Goal: Browse casually

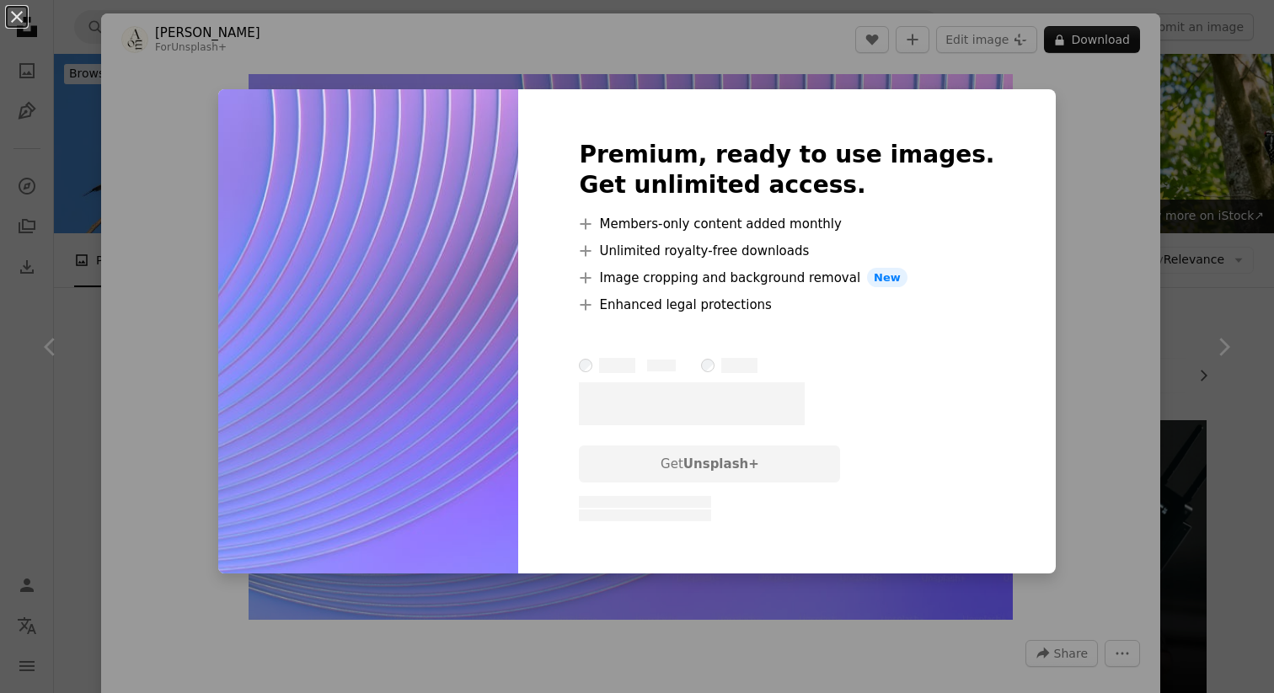
scroll to position [2128, 0]
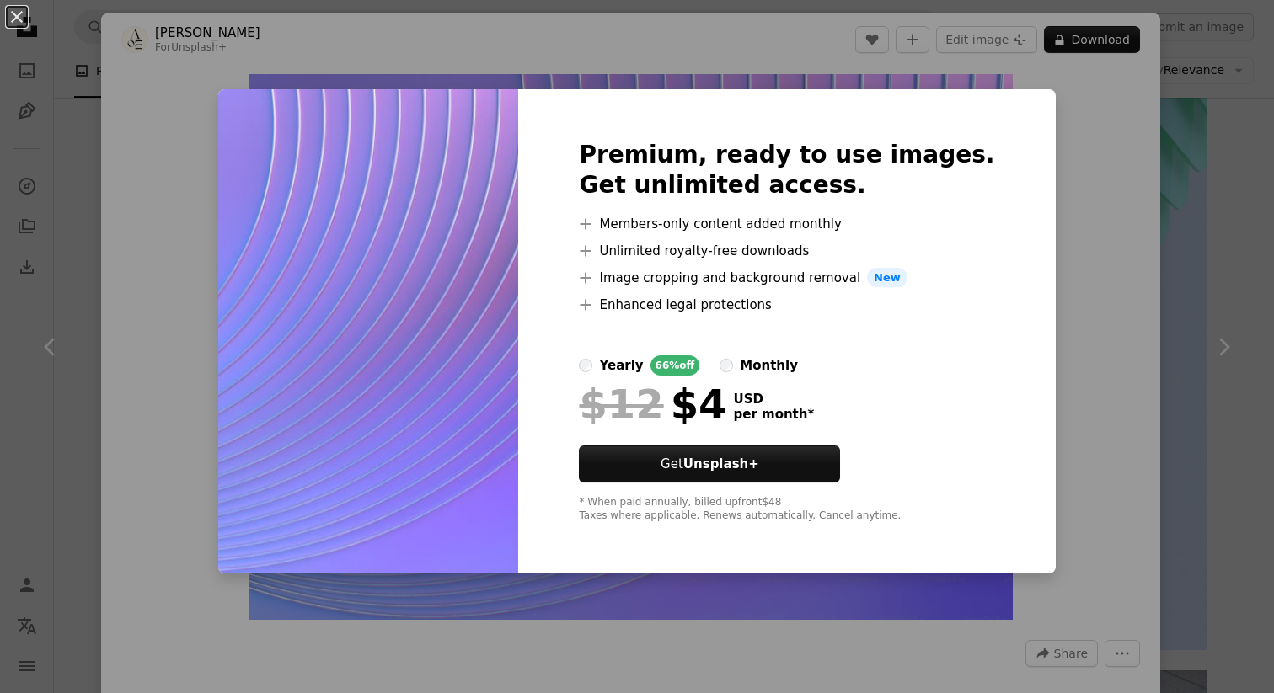
click at [1023, 133] on div "An X shape Premium, ready to use images. Get unlimited access. A plus sign Memb…" at bounding box center [637, 346] width 1274 height 693
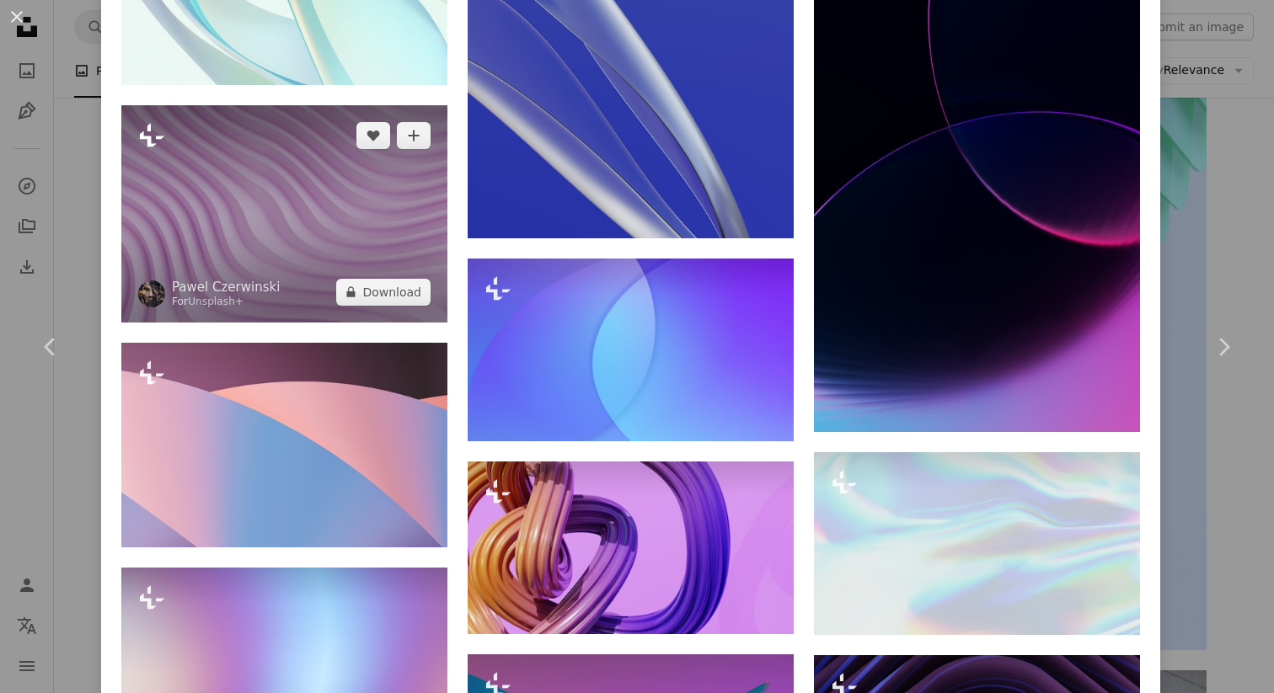
scroll to position [2089, 0]
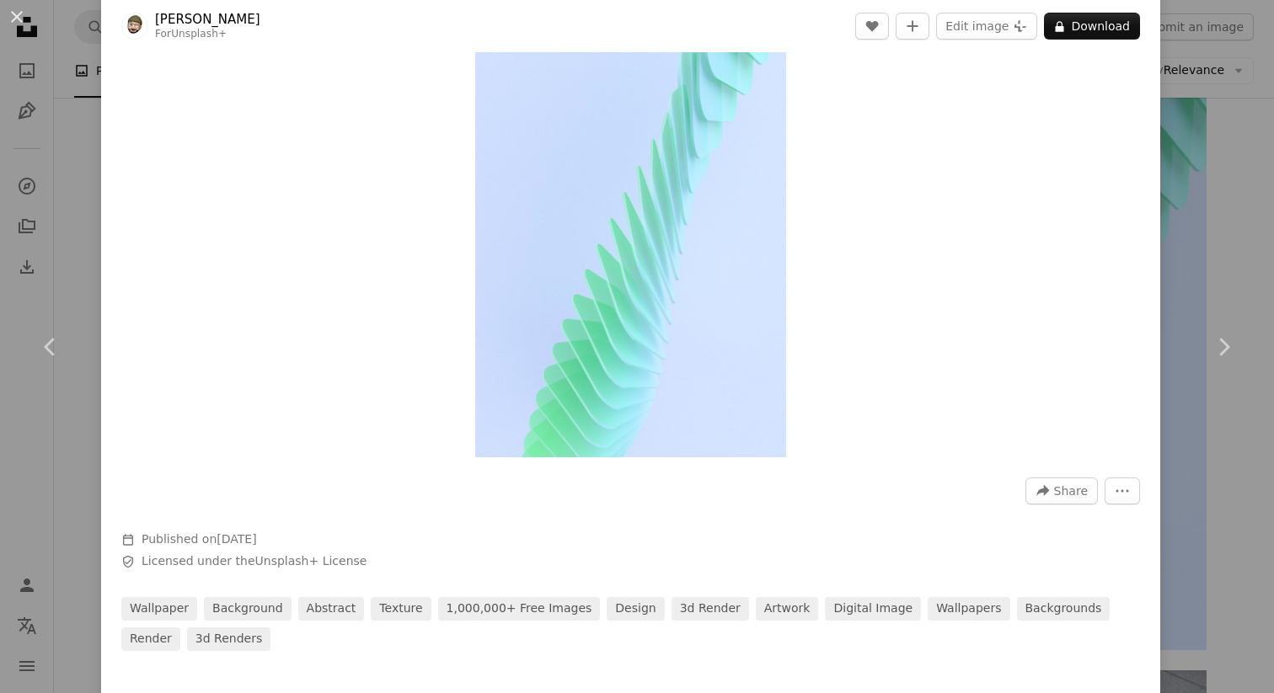
scroll to position [155, 0]
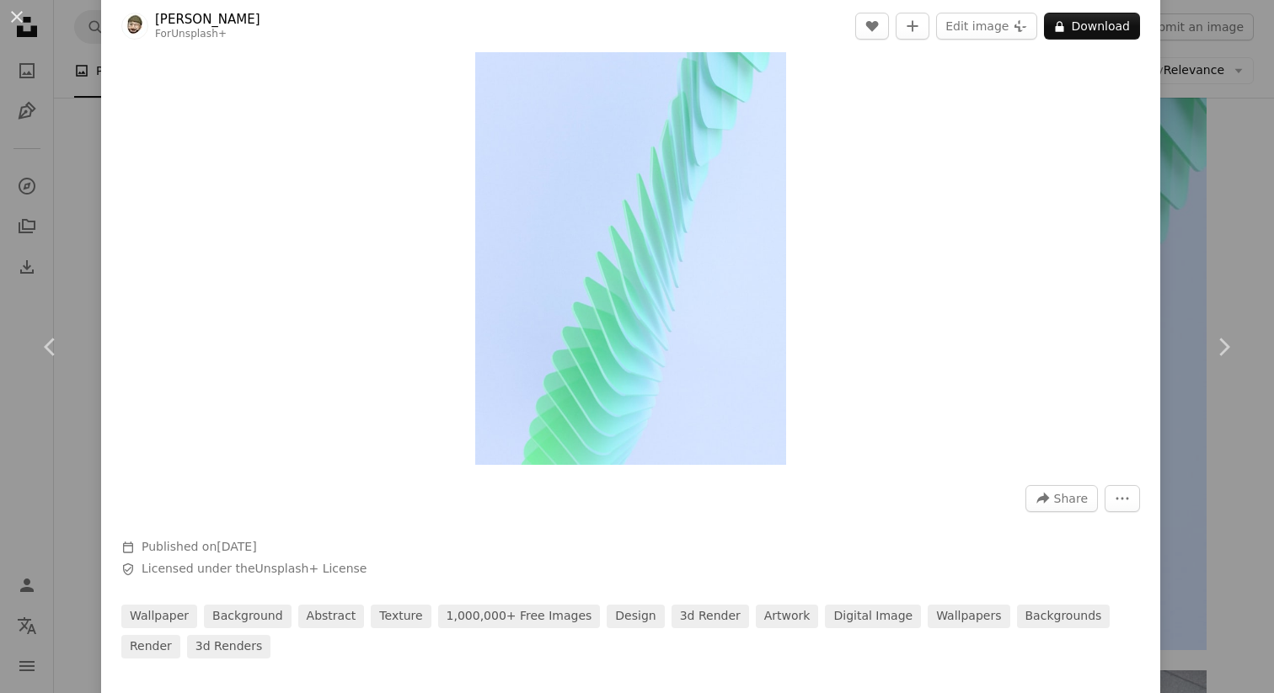
click at [1223, 137] on div "An X shape Chevron left Chevron right [PERSON_NAME] C For Unsplash+ A heart A p…" at bounding box center [637, 346] width 1274 height 693
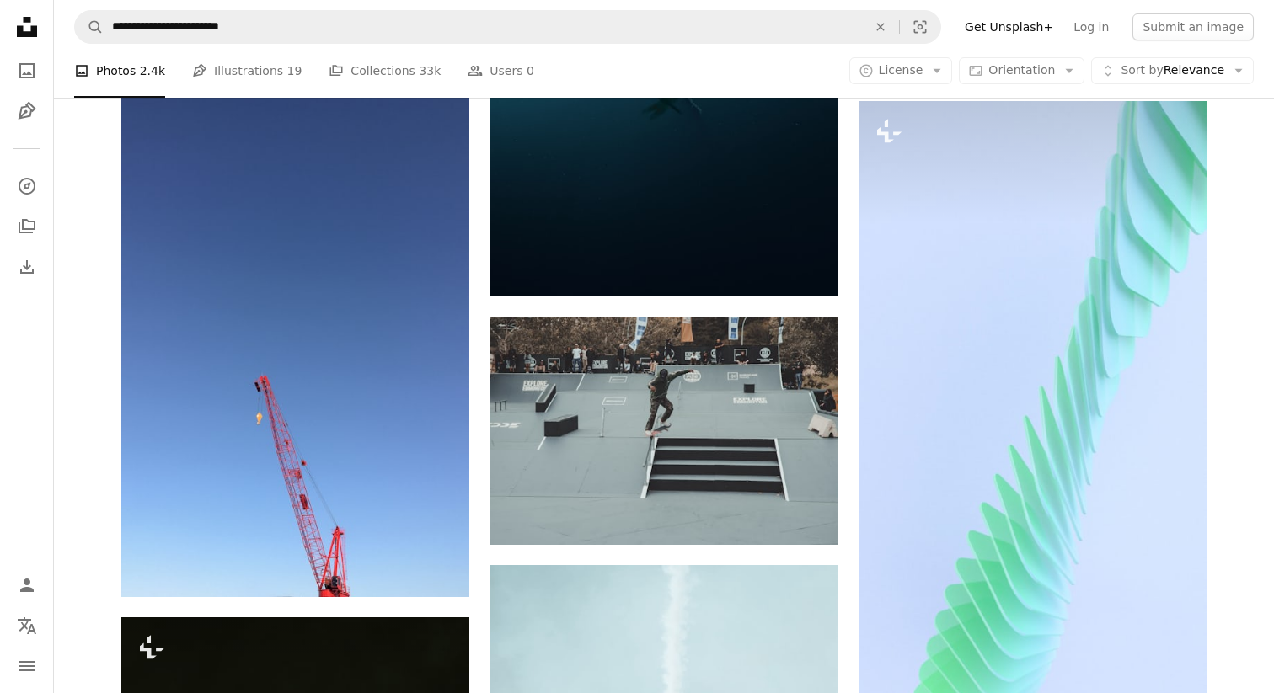
scroll to position [2135, 0]
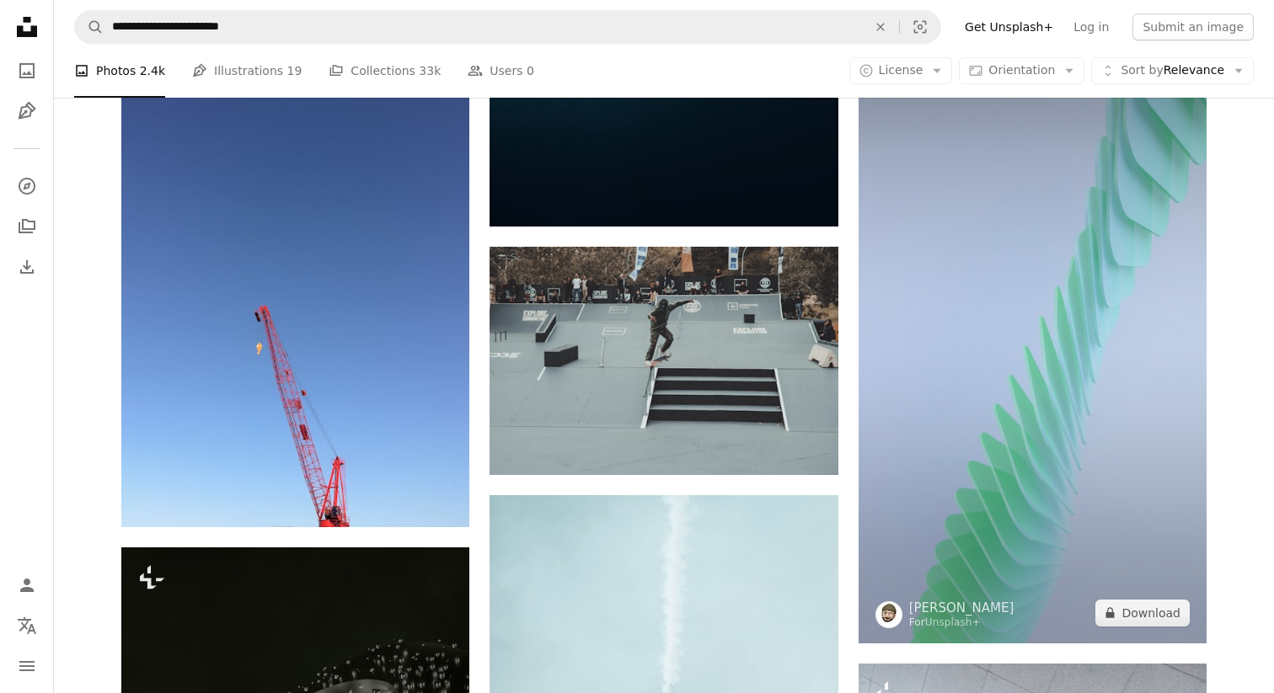
click at [955, 527] on img at bounding box center [1033, 337] width 348 height 613
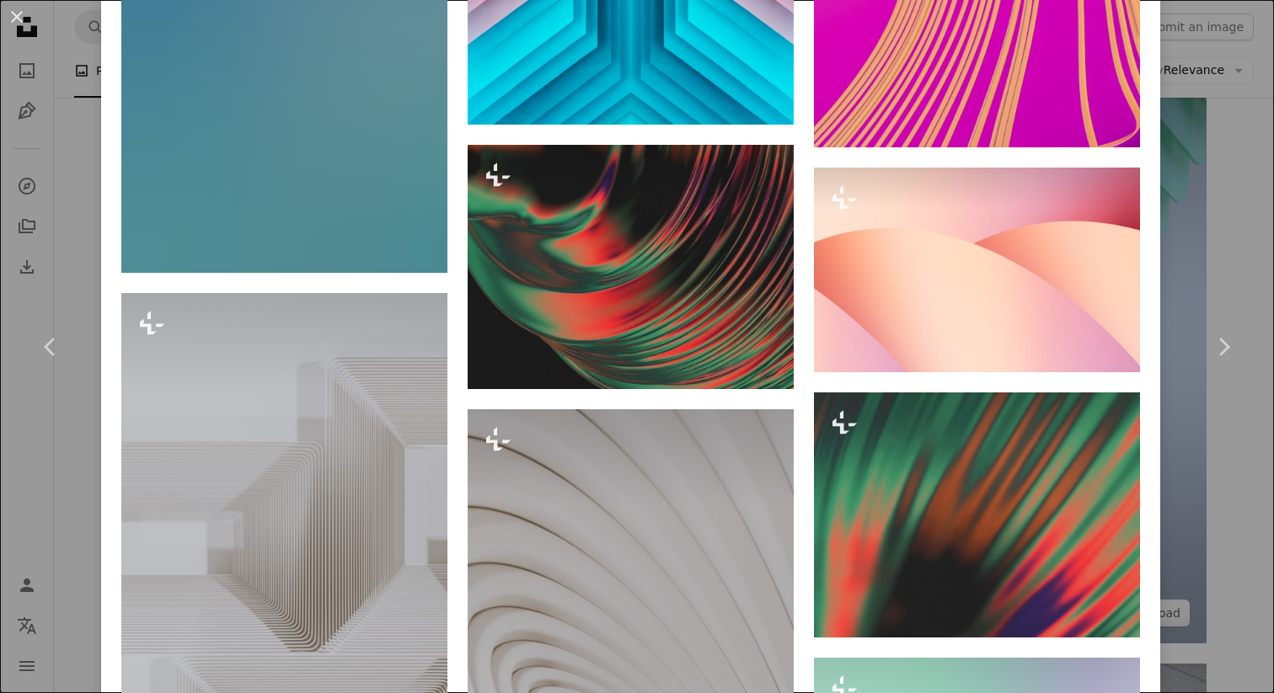
scroll to position [10804, 0]
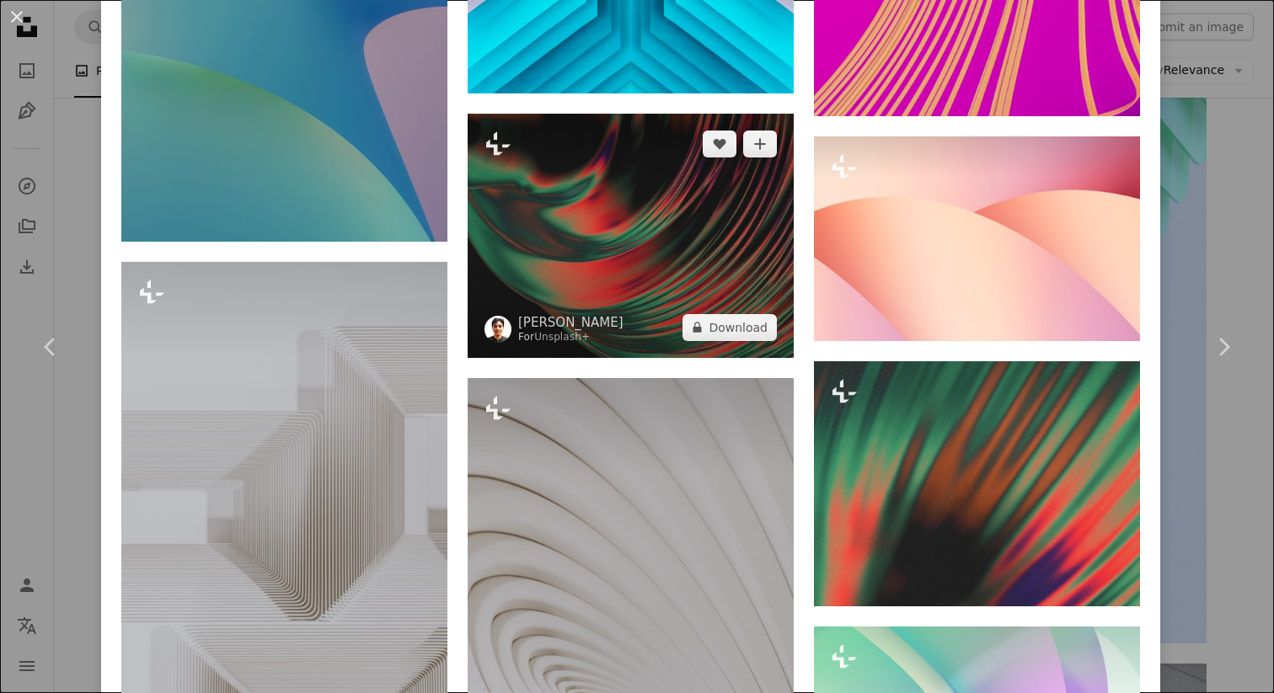
click at [723, 358] on img at bounding box center [631, 236] width 326 height 244
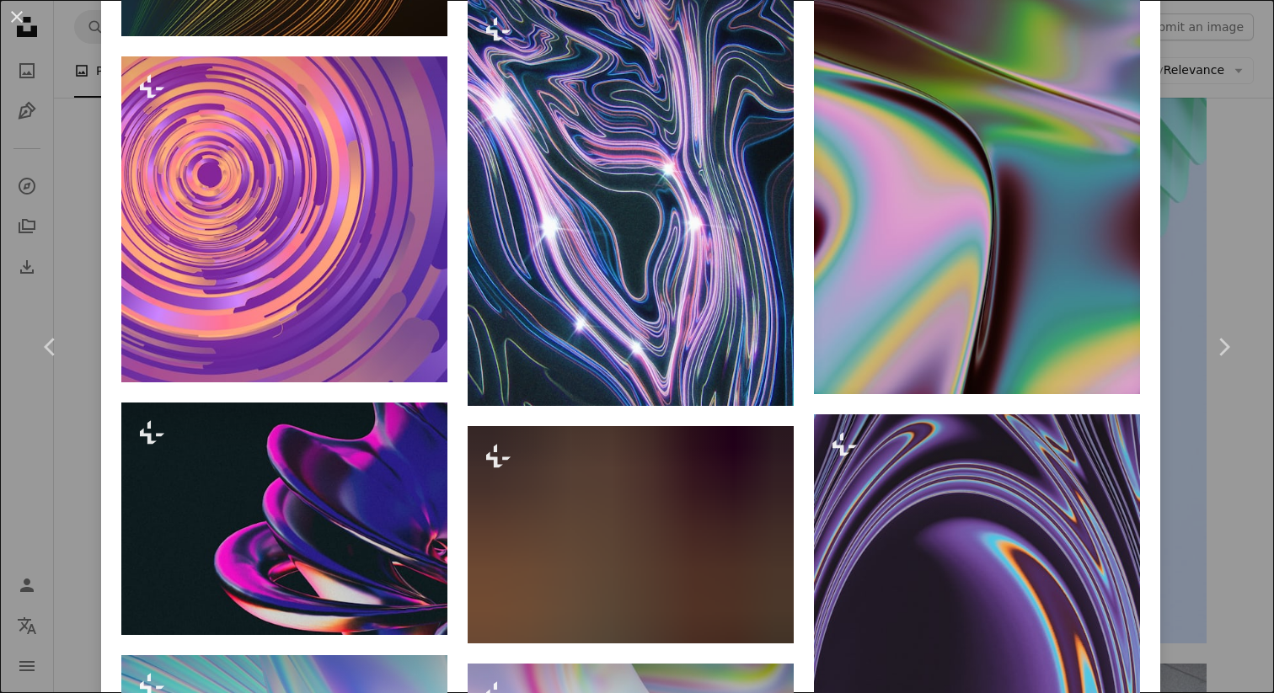
scroll to position [3833, 0]
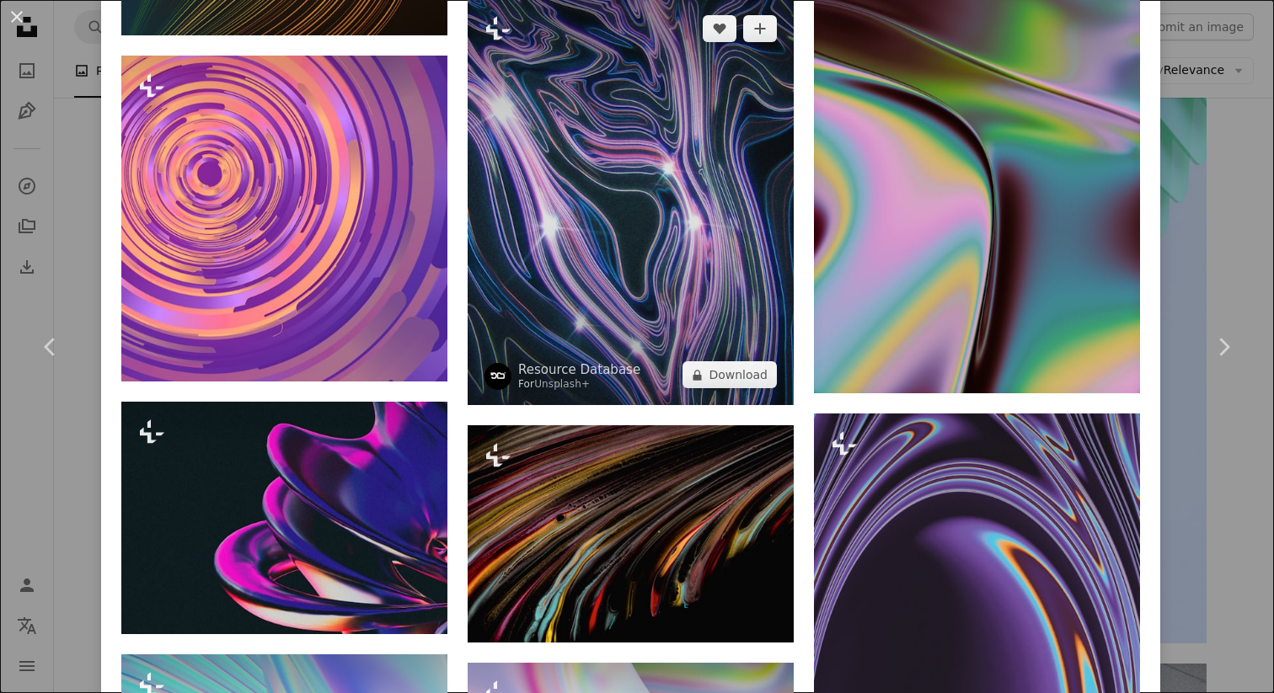
click at [618, 221] on img at bounding box center [631, 202] width 326 height 408
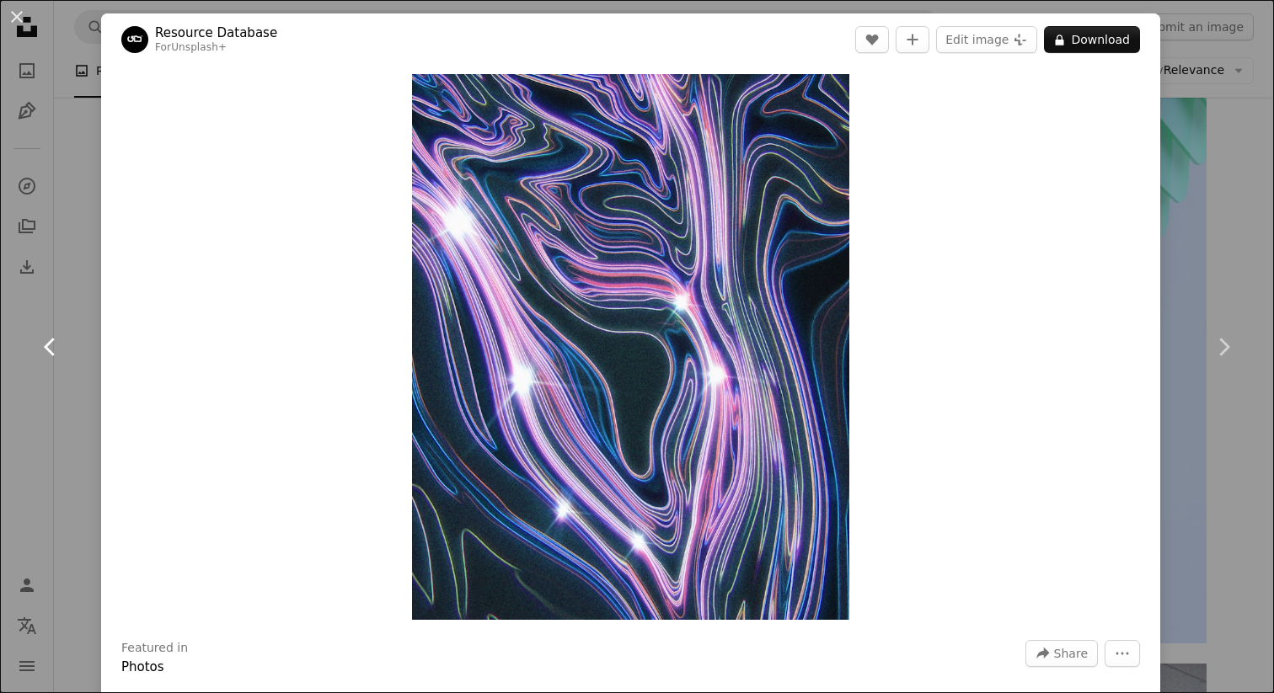
click at [56, 361] on link "Chevron left" at bounding box center [50, 347] width 101 height 162
